Goal: Navigation & Orientation: Find specific page/section

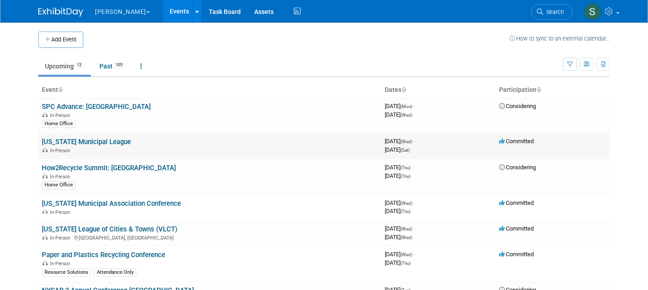
click at [81, 141] on link "[US_STATE] Municipal League" at bounding box center [86, 142] width 89 height 8
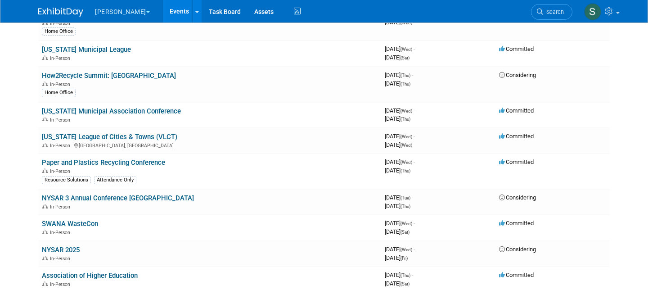
scroll to position [96, 0]
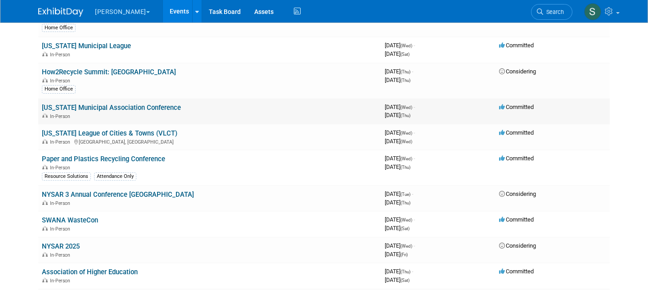
click at [130, 105] on link "Maine Municipal Association Conference" at bounding box center [111, 107] width 139 height 8
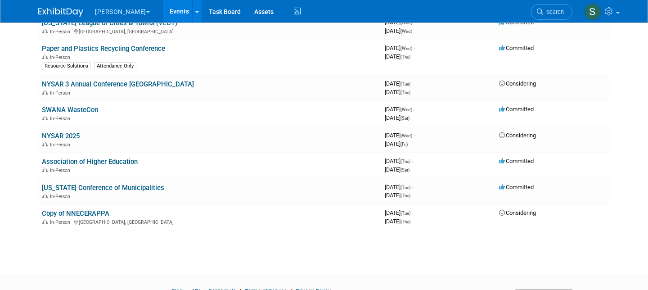
scroll to position [206, 0]
click at [232, 235] on div "Add Event How to sync to an external calendar... New Event Duplicate Event Warn…" at bounding box center [323, 36] width 585 height 441
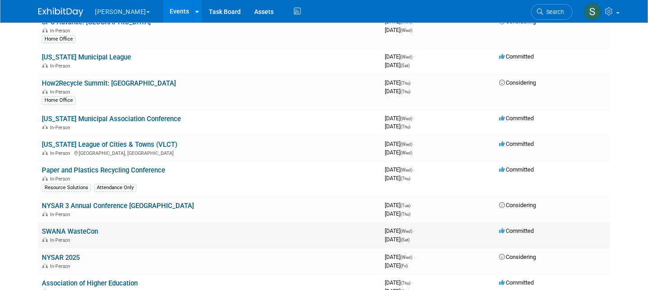
scroll to position [0, 0]
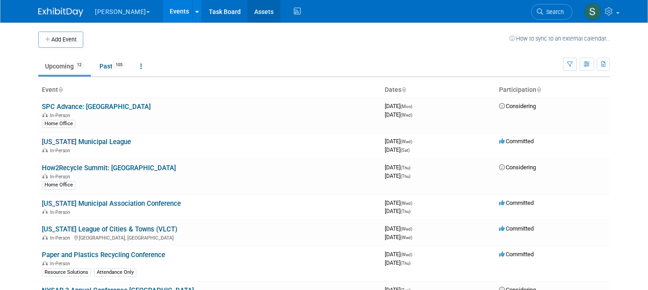
click at [247, 11] on link "Assets" at bounding box center [263, 11] width 33 height 22
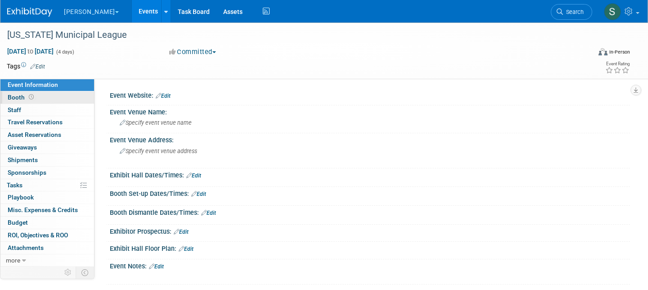
click at [11, 96] on span "Booth" at bounding box center [22, 97] width 28 height 7
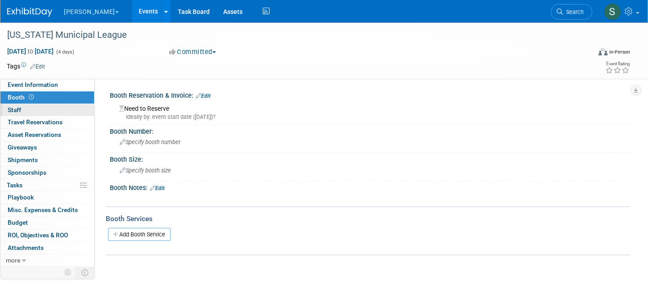
click at [13, 107] on span "Staff 0" at bounding box center [14, 109] width 13 height 7
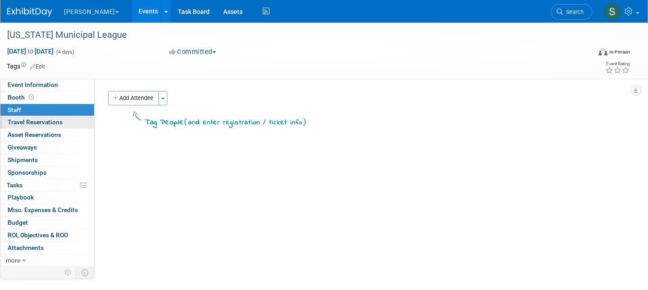
click at [24, 125] on link "0 Travel Reservations 0" at bounding box center [47, 122] width 94 height 12
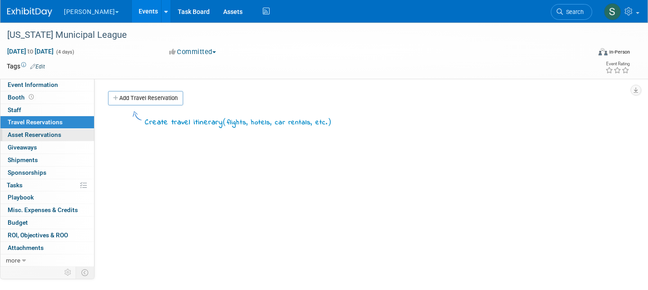
click at [27, 132] on span "Asset Reservations 0" at bounding box center [35, 134] width 54 height 7
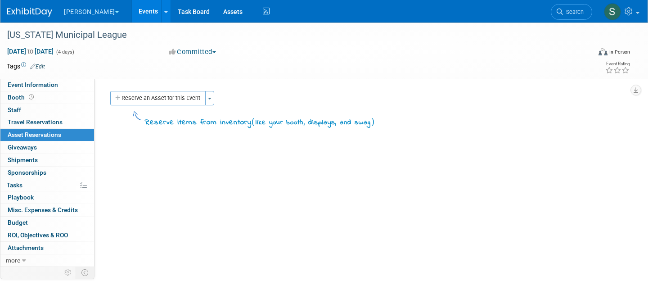
scroll to position [4, 0]
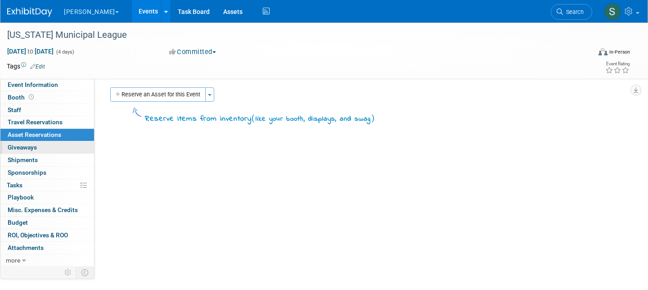
click at [31, 145] on span "Giveaways 0" at bounding box center [22, 146] width 29 height 7
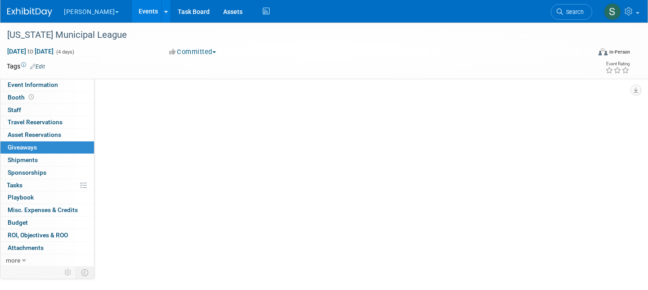
scroll to position [0, 0]
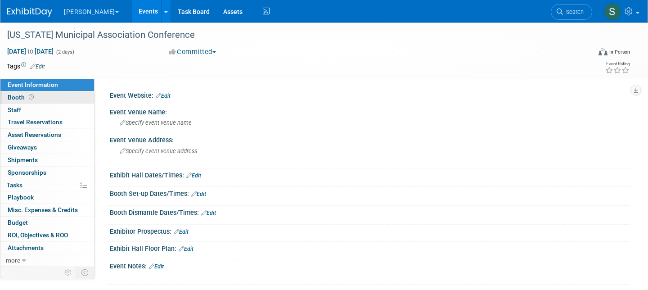
click at [12, 94] on span "Booth" at bounding box center [22, 97] width 28 height 7
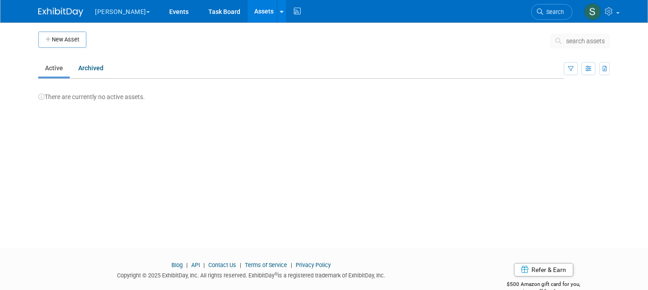
click at [146, 12] on span "button" at bounding box center [148, 12] width 4 height 2
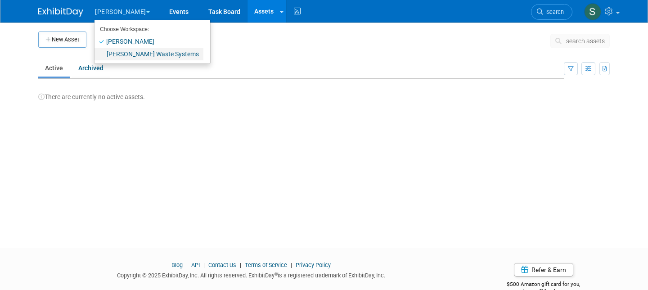
click at [135, 53] on link "[PERSON_NAME] Waste Systems" at bounding box center [148, 54] width 109 height 13
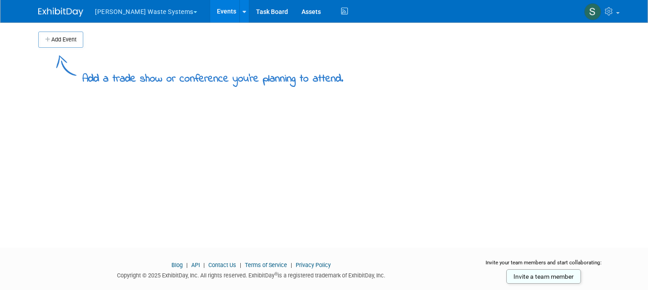
drag, startPoint x: 116, startPoint y: 30, endPoint x: 122, endPoint y: 13, distance: 18.1
click at [116, 30] on div "Add Event" at bounding box center [323, 34] width 571 height 25
click at [122, 13] on button "[PERSON_NAME] Waste Systems" at bounding box center [151, 10] width 114 height 20
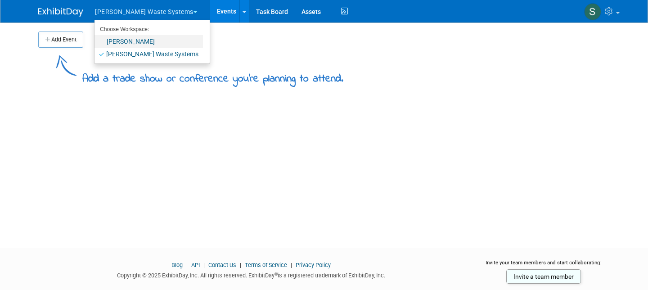
click at [121, 39] on link "[PERSON_NAME]" at bounding box center [148, 41] width 108 height 13
